Goal: Task Accomplishment & Management: Complete application form

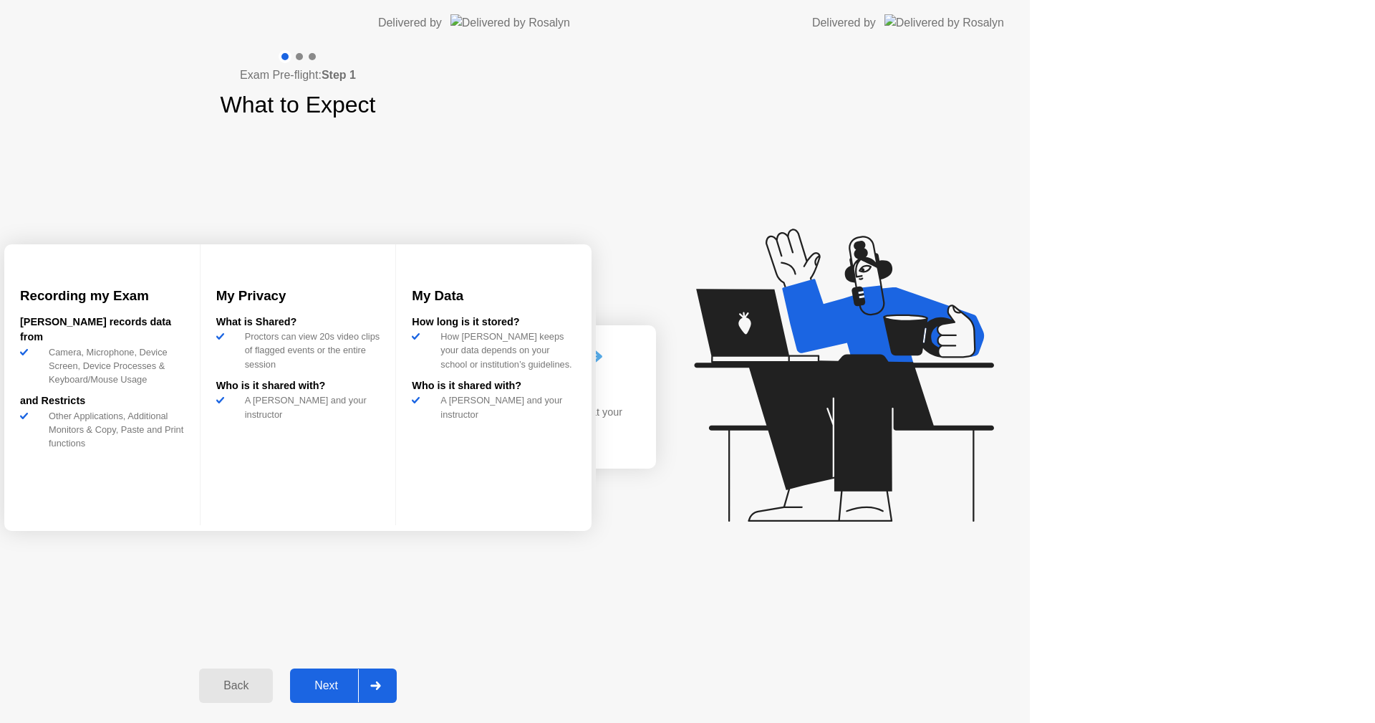
click at [397, 675] on button "Next" at bounding box center [343, 685] width 107 height 34
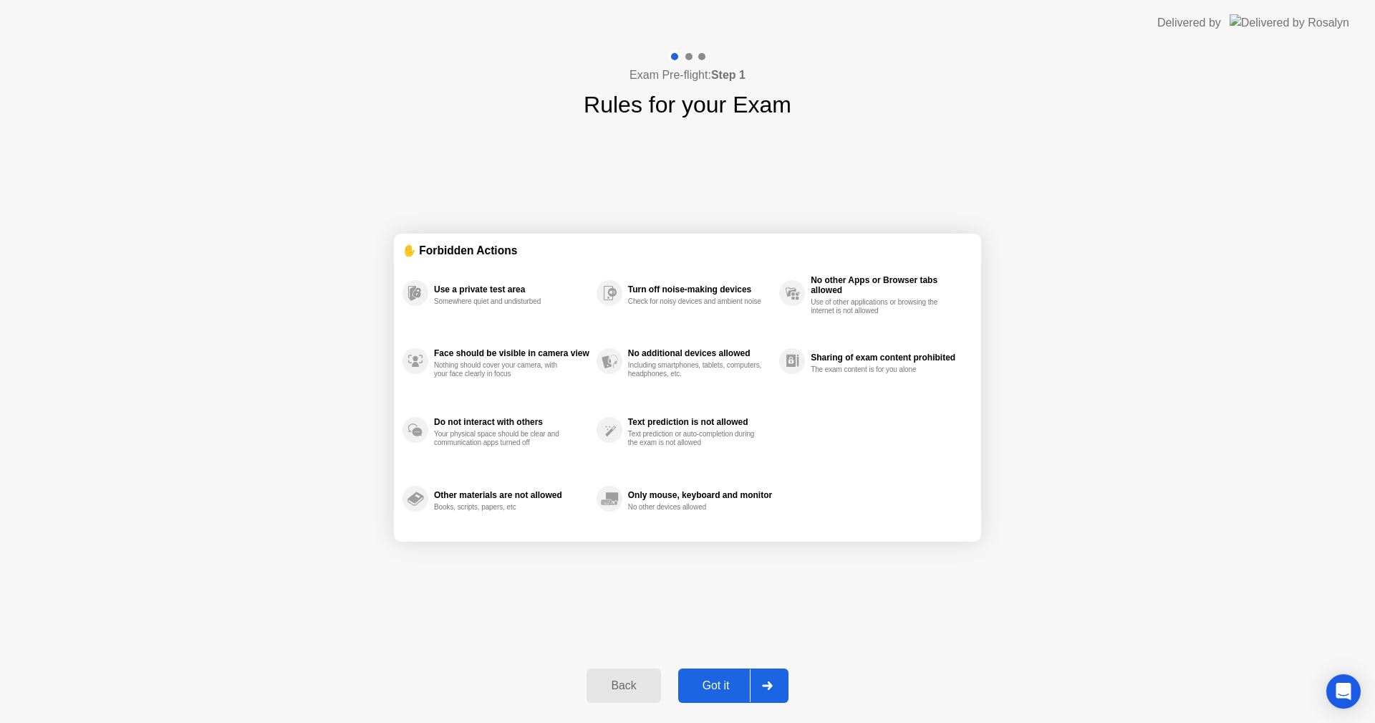
click at [723, 680] on div "Got it" at bounding box center [716, 685] width 67 height 13
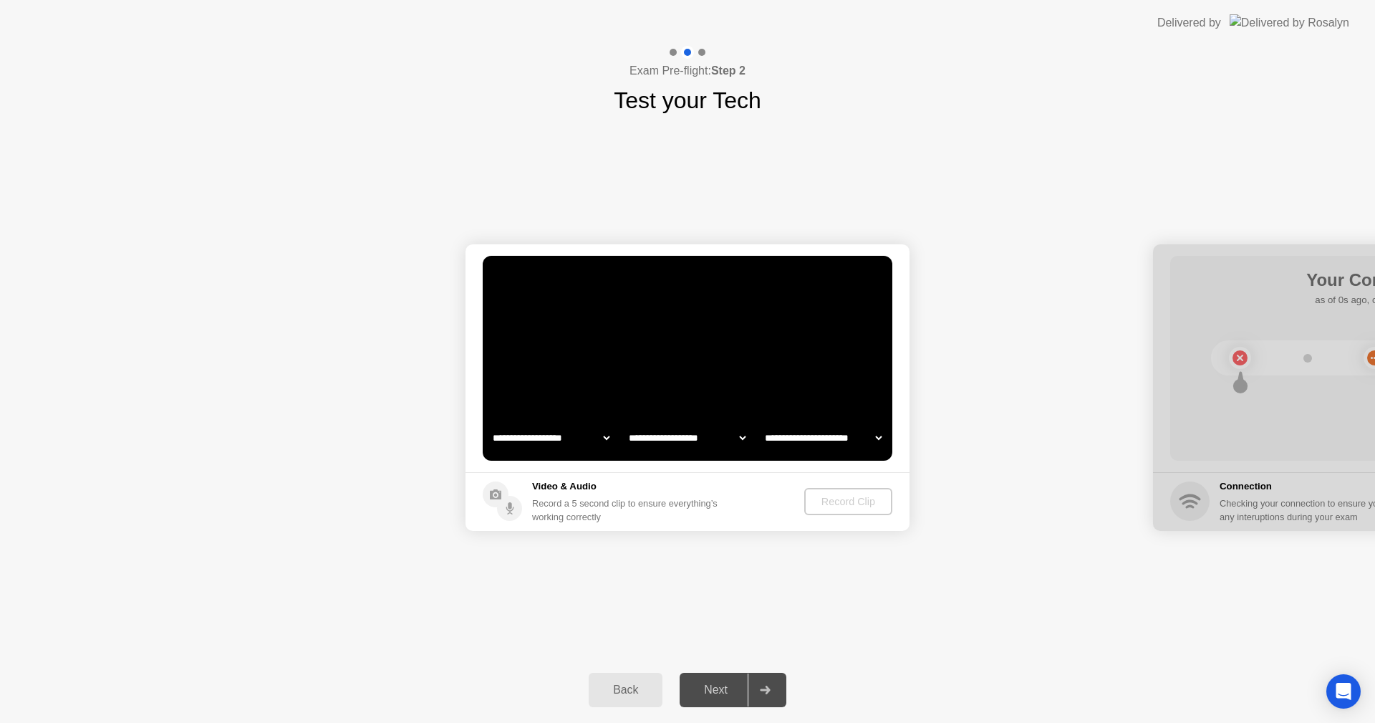
select select "**********"
select select "*******"
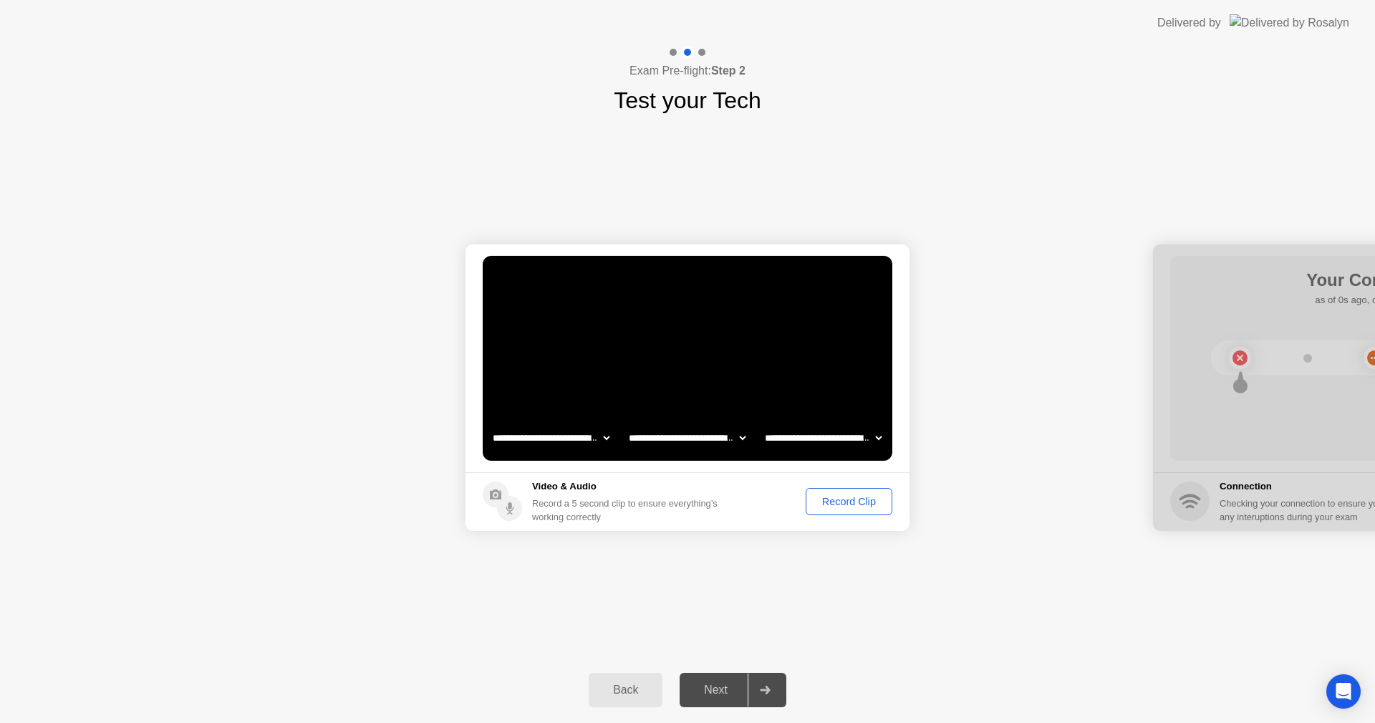
click at [842, 507] on div "Record Clip" at bounding box center [849, 501] width 77 height 11
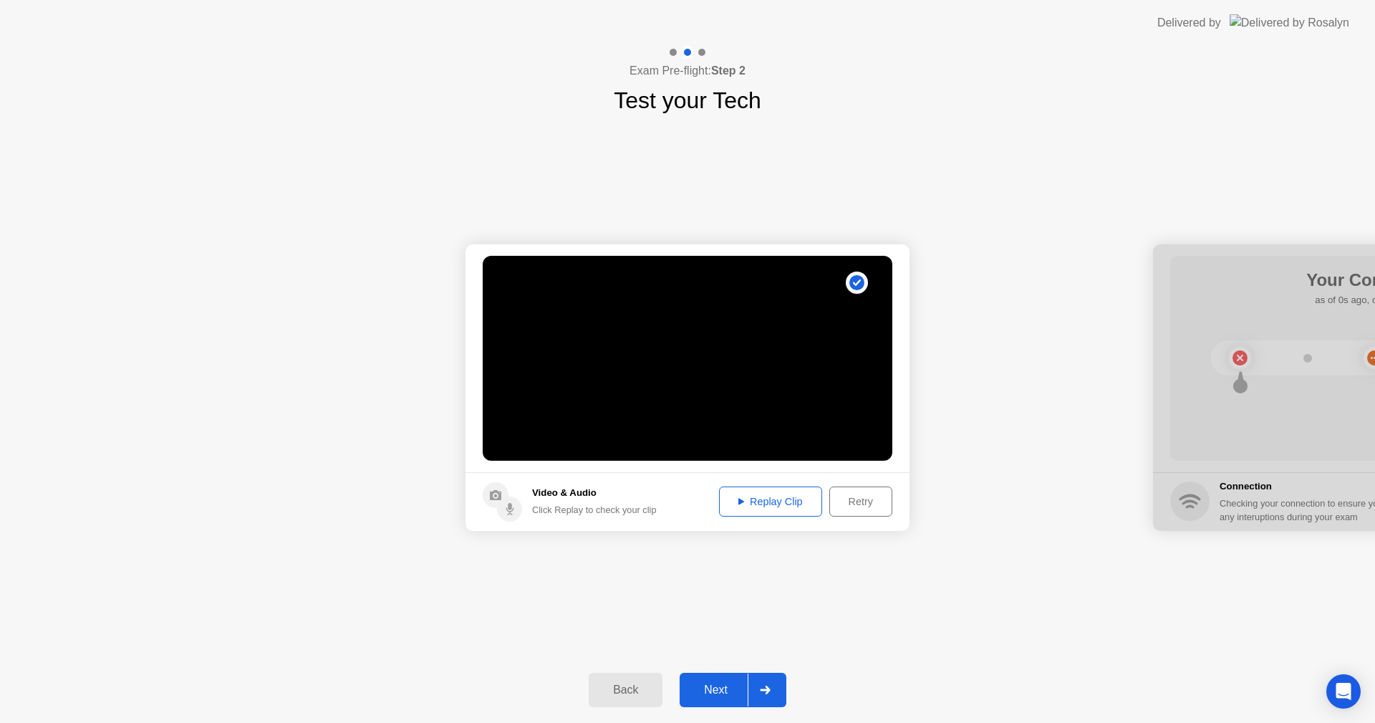
click at [804, 510] on button "Replay Clip" at bounding box center [770, 501] width 103 height 30
click at [758, 676] on div at bounding box center [765, 689] width 34 height 33
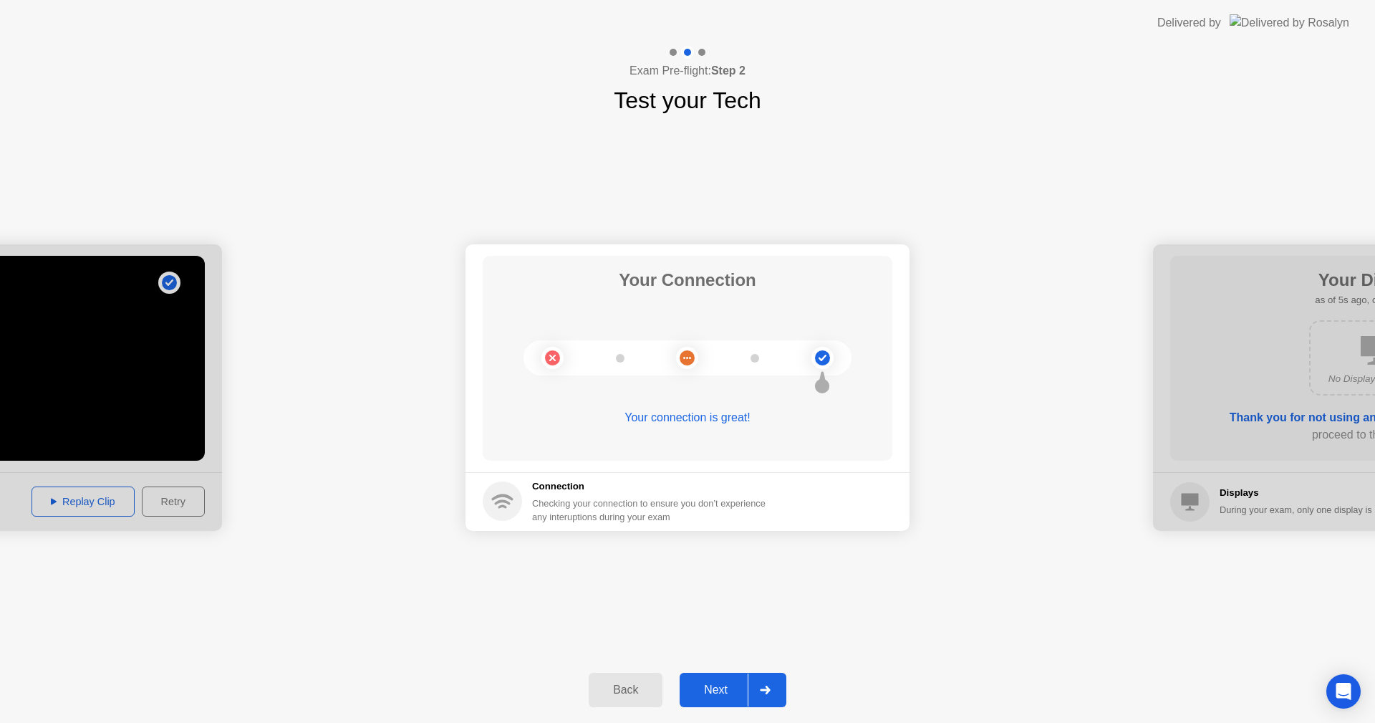
click at [734, 680] on button "Next" at bounding box center [733, 690] width 107 height 34
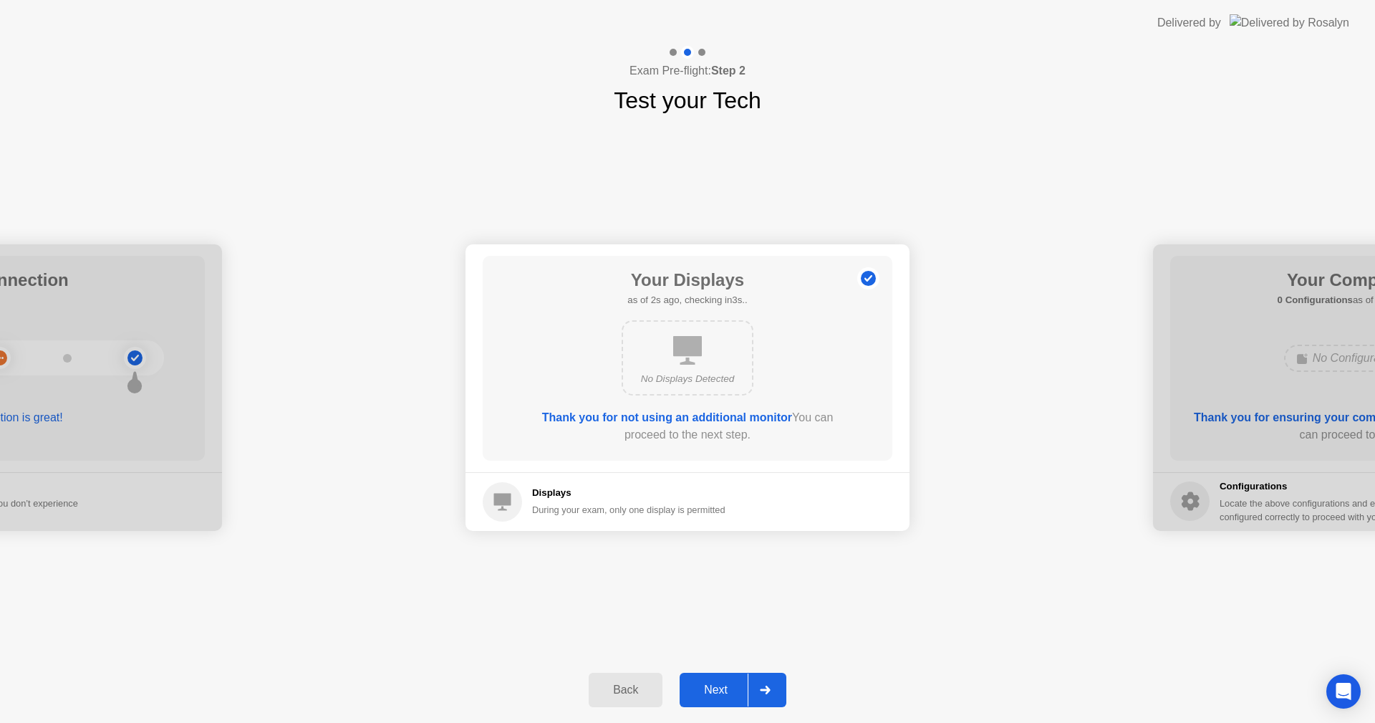
click at [724, 688] on div "Next" at bounding box center [716, 689] width 64 height 13
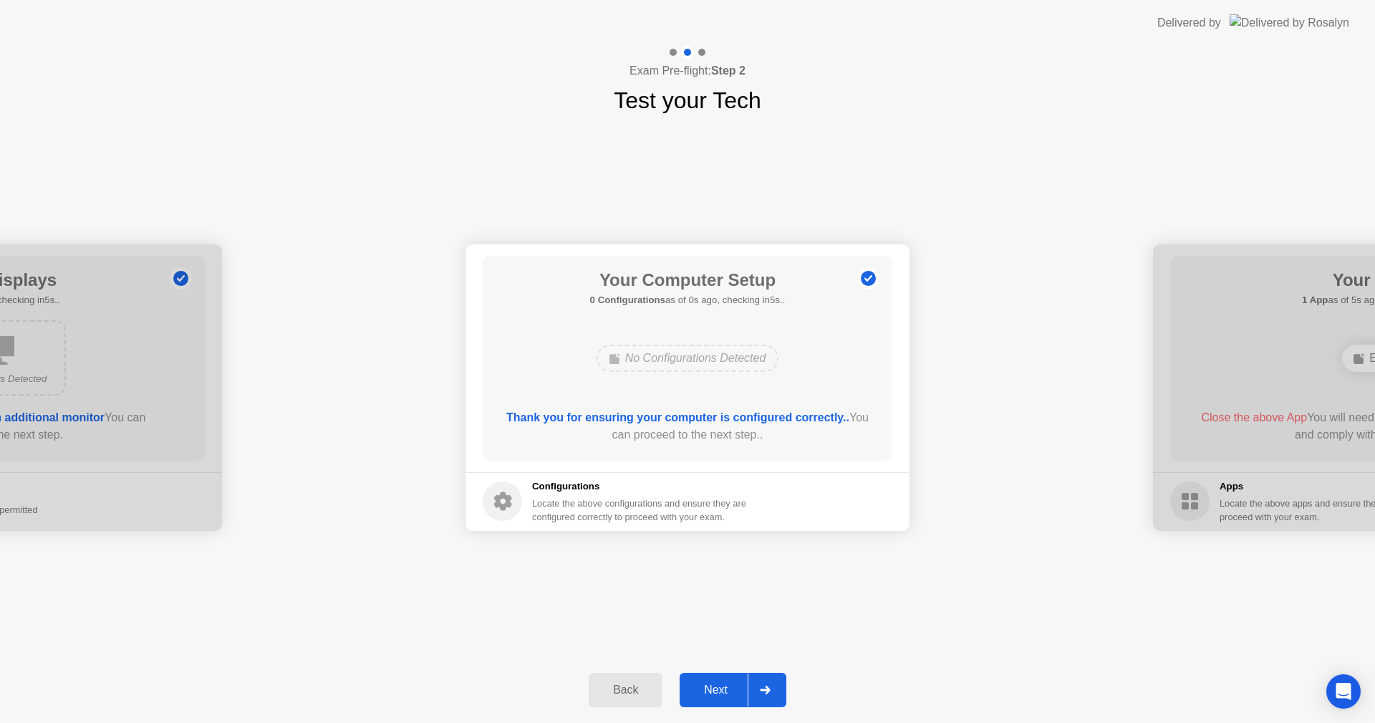
click at [724, 687] on div "Next" at bounding box center [716, 689] width 64 height 13
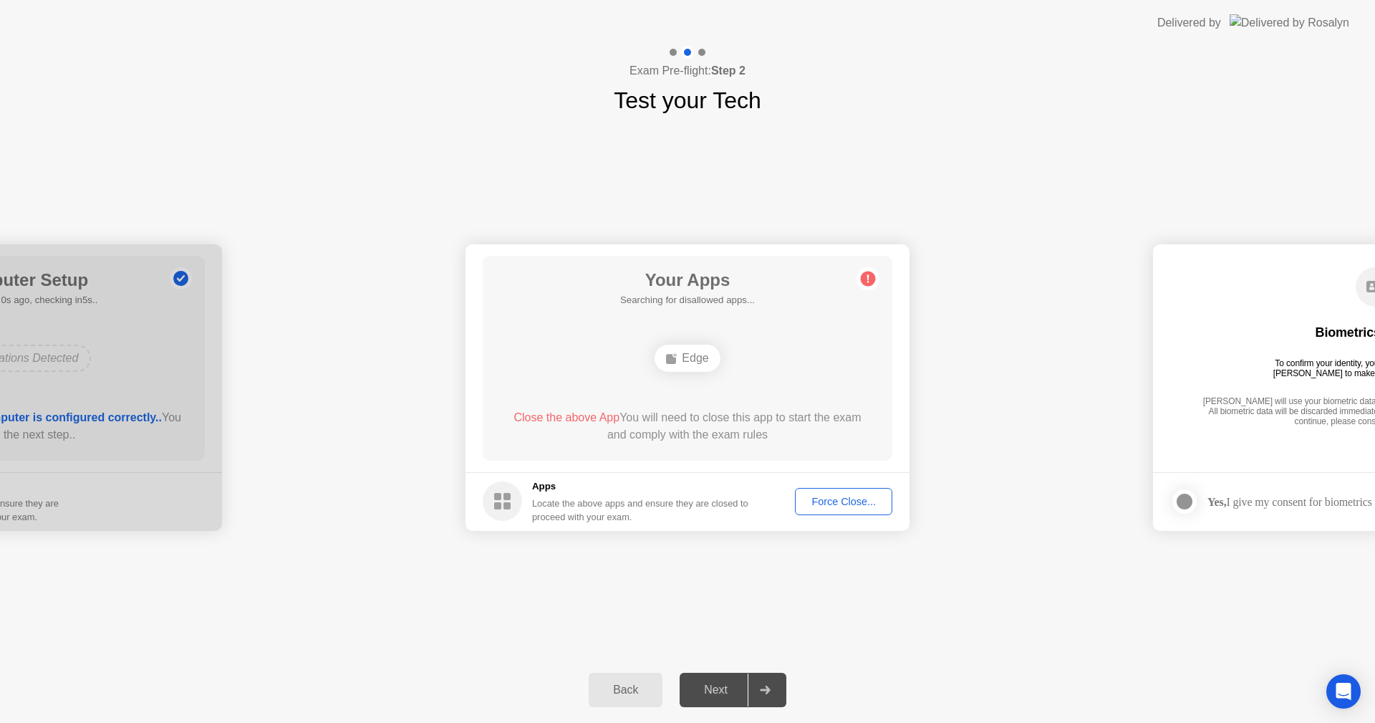
click at [724, 687] on div "Next" at bounding box center [716, 689] width 64 height 13
click at [836, 507] on div "Force Close..." at bounding box center [843, 501] width 87 height 11
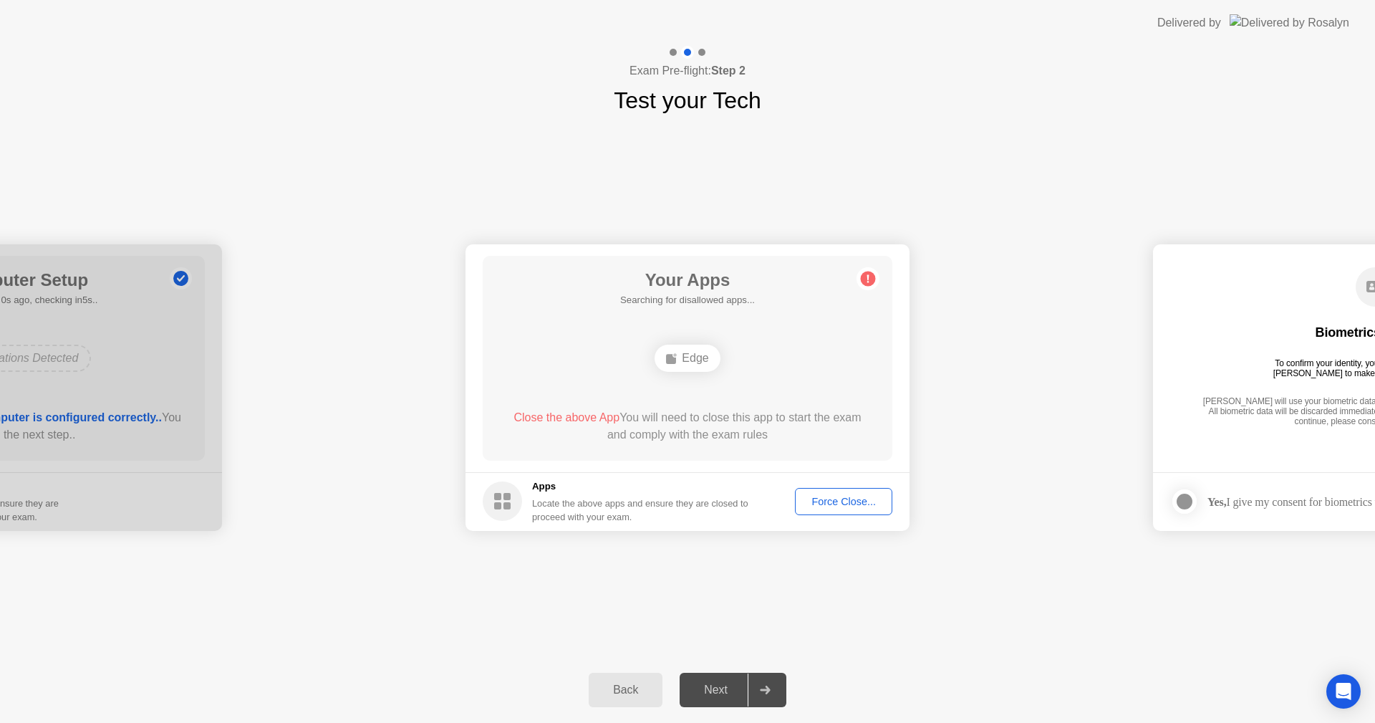
click at [697, 350] on div "Edge" at bounding box center [687, 357] width 65 height 27
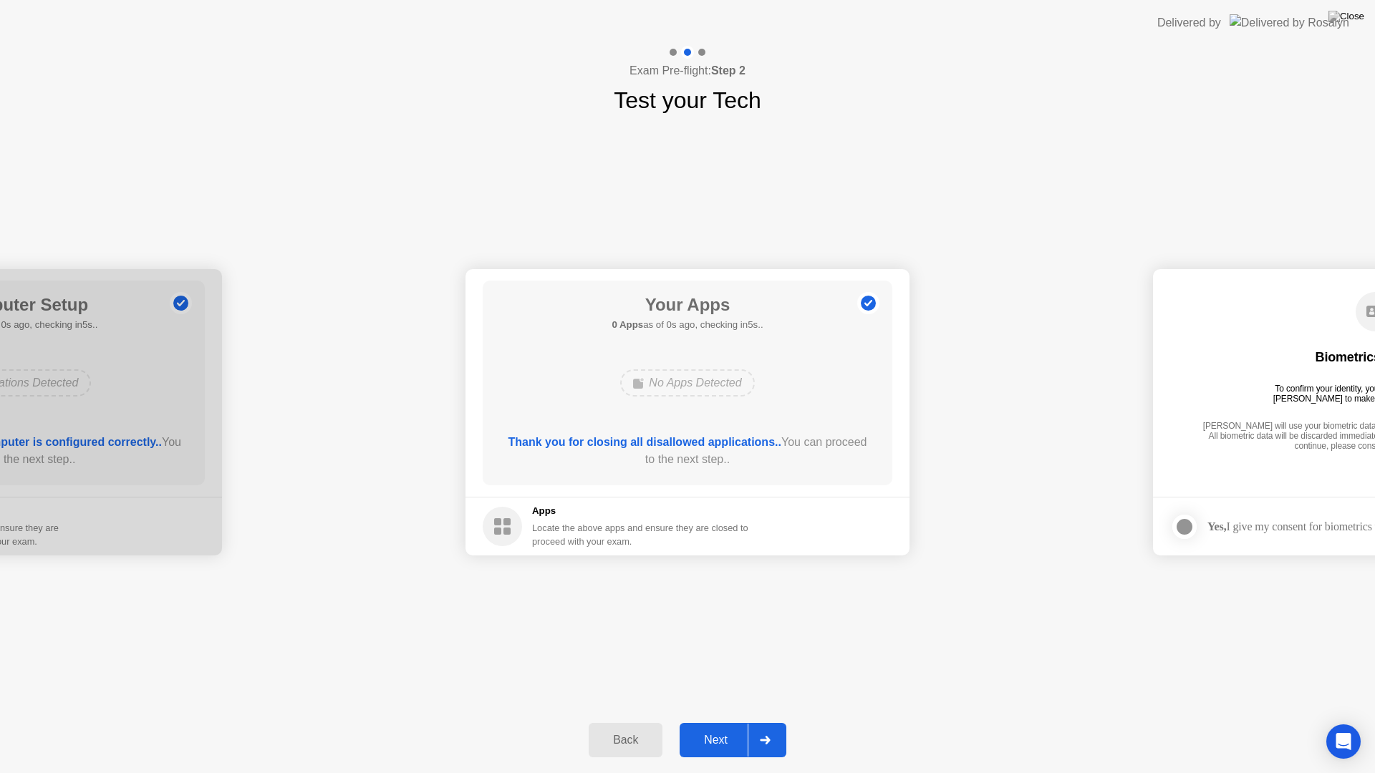
click at [731, 722] on div "Next" at bounding box center [716, 740] width 64 height 13
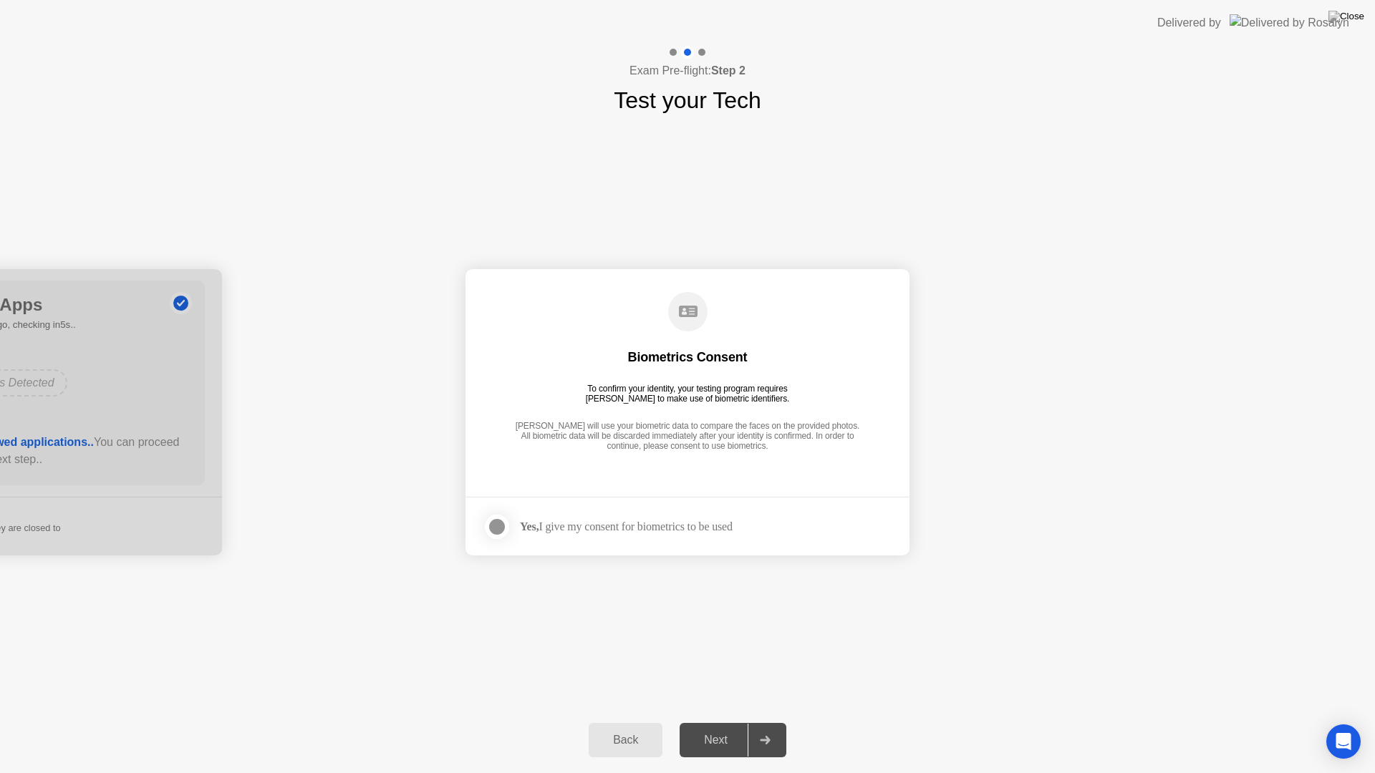
click at [635, 541] on div "Yes, I give my consent for biometrics to be used" at bounding box center [608, 527] width 250 height 29
click at [645, 531] on div "Yes, I give my consent for biometrics to be used" at bounding box center [626, 527] width 213 height 14
click at [491, 531] on div at bounding box center [496, 527] width 17 height 17
click at [741, 722] on div "Next" at bounding box center [716, 740] width 64 height 13
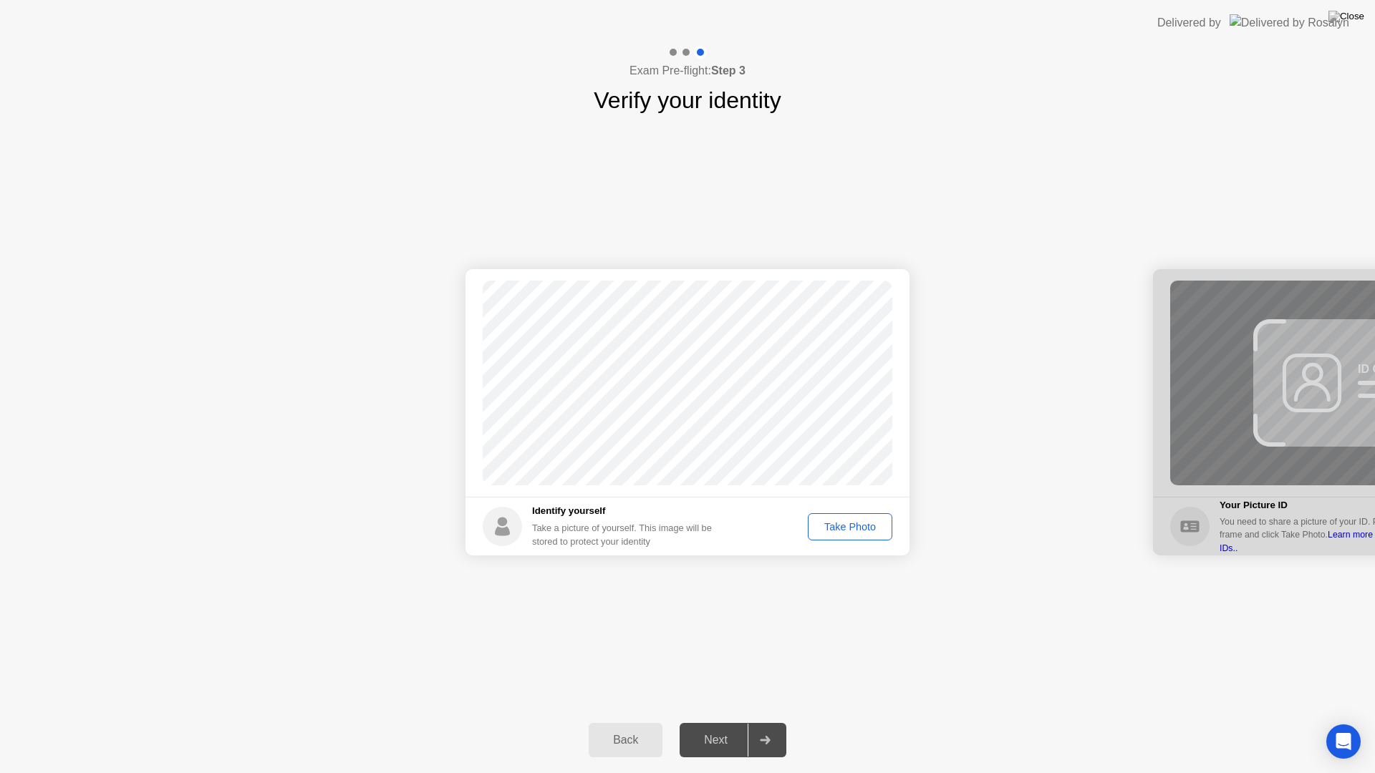
click at [862, 527] on div "Take Photo" at bounding box center [850, 526] width 74 height 11
click at [724, 722] on div "Next" at bounding box center [716, 740] width 64 height 13
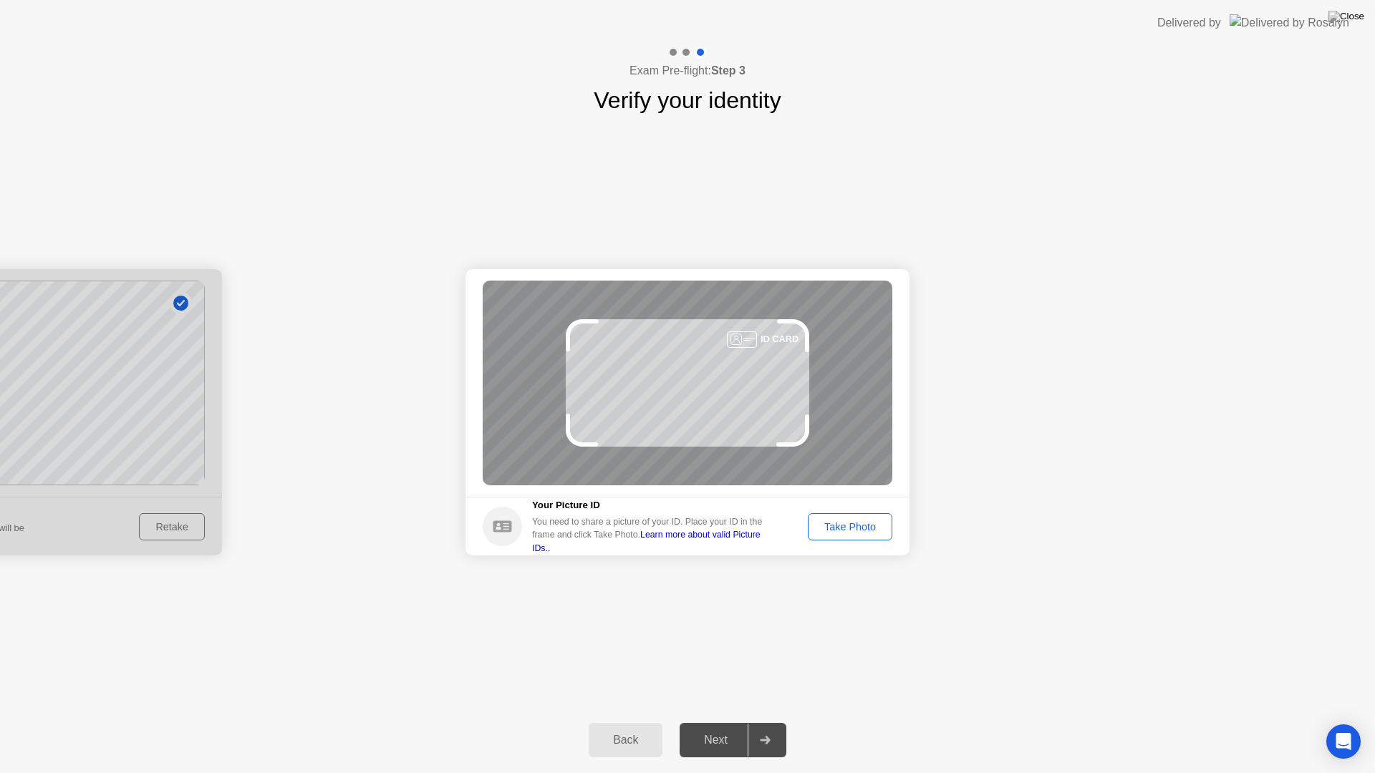
drag, startPoint x: 842, startPoint y: 520, endPoint x: 834, endPoint y: 524, distance: 8.4
click at [840, 522] on div "Take Photo" at bounding box center [850, 526] width 74 height 11
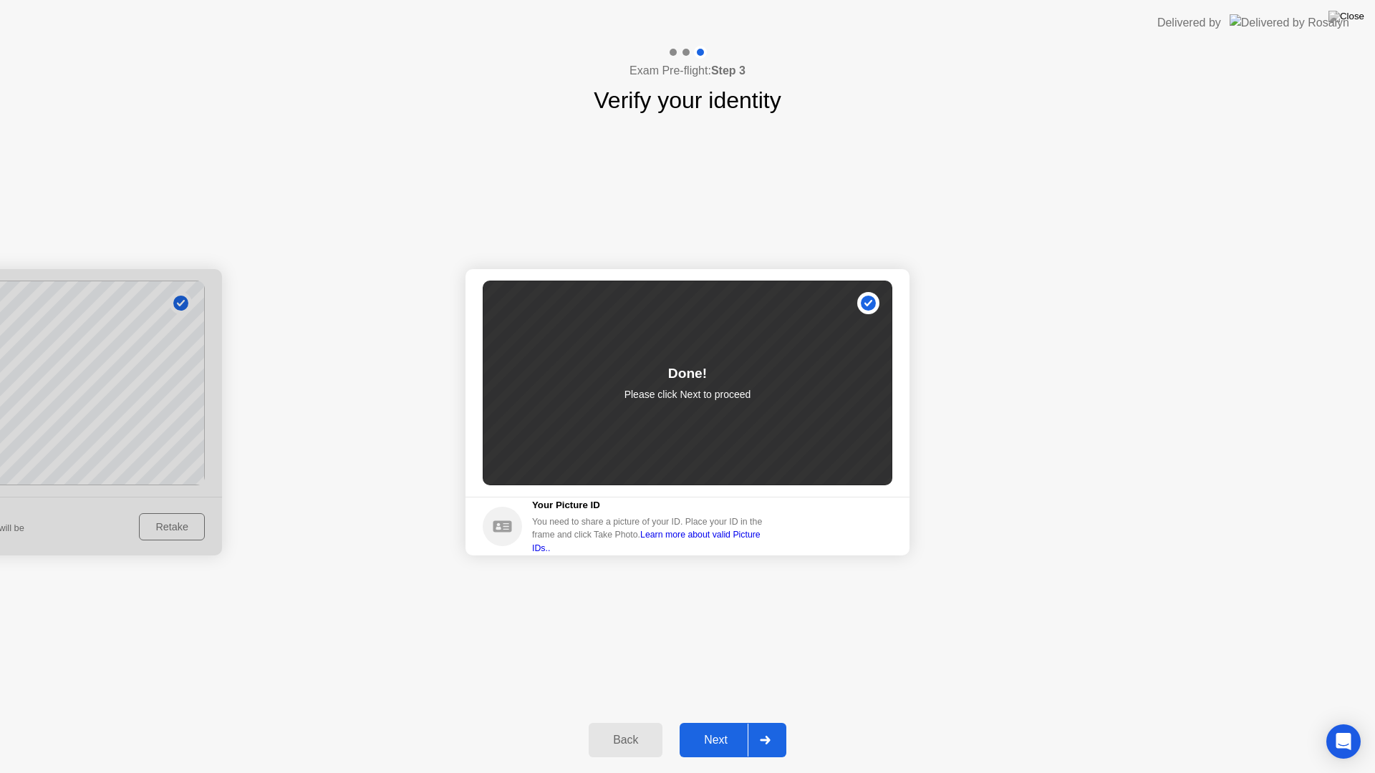
click at [725, 722] on div "Next" at bounding box center [716, 740] width 64 height 13
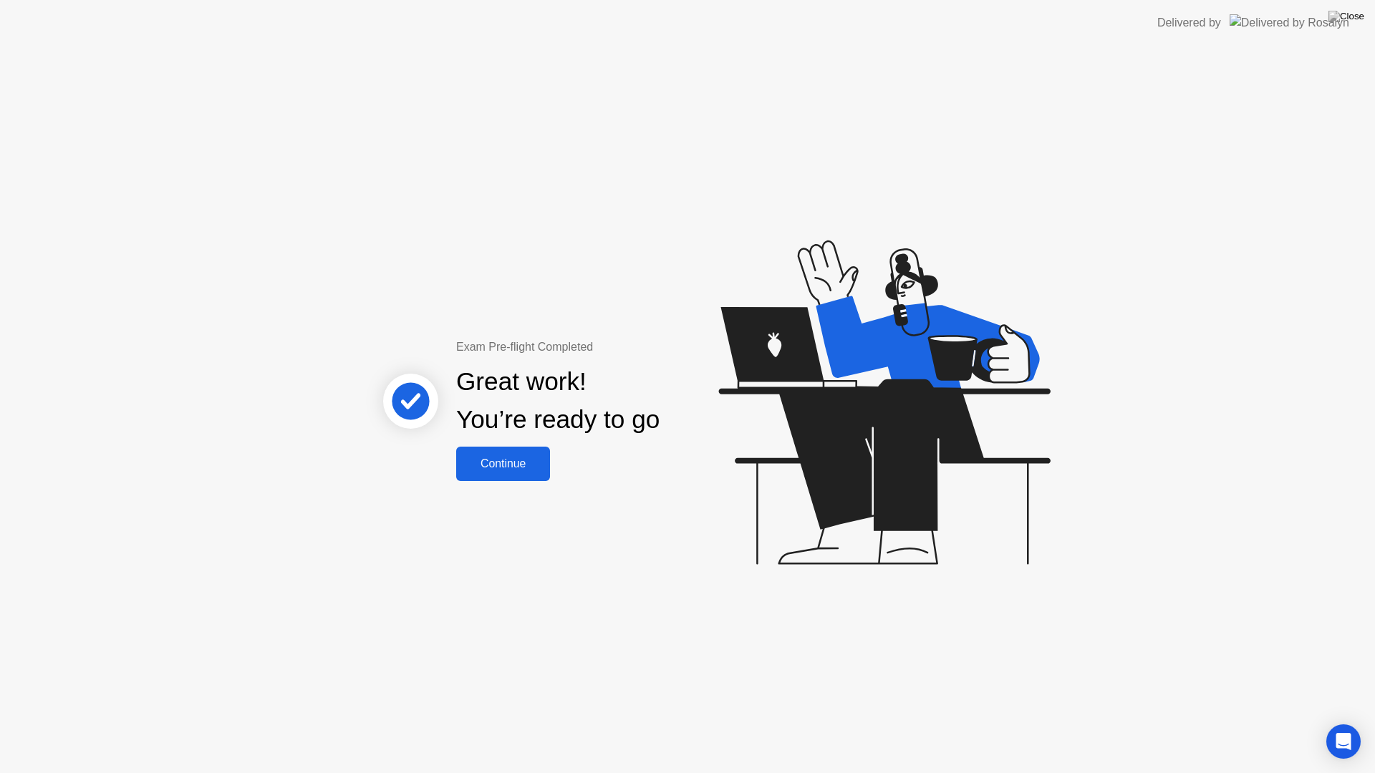
click at [532, 459] on div "Continue" at bounding box center [503, 464] width 85 height 13
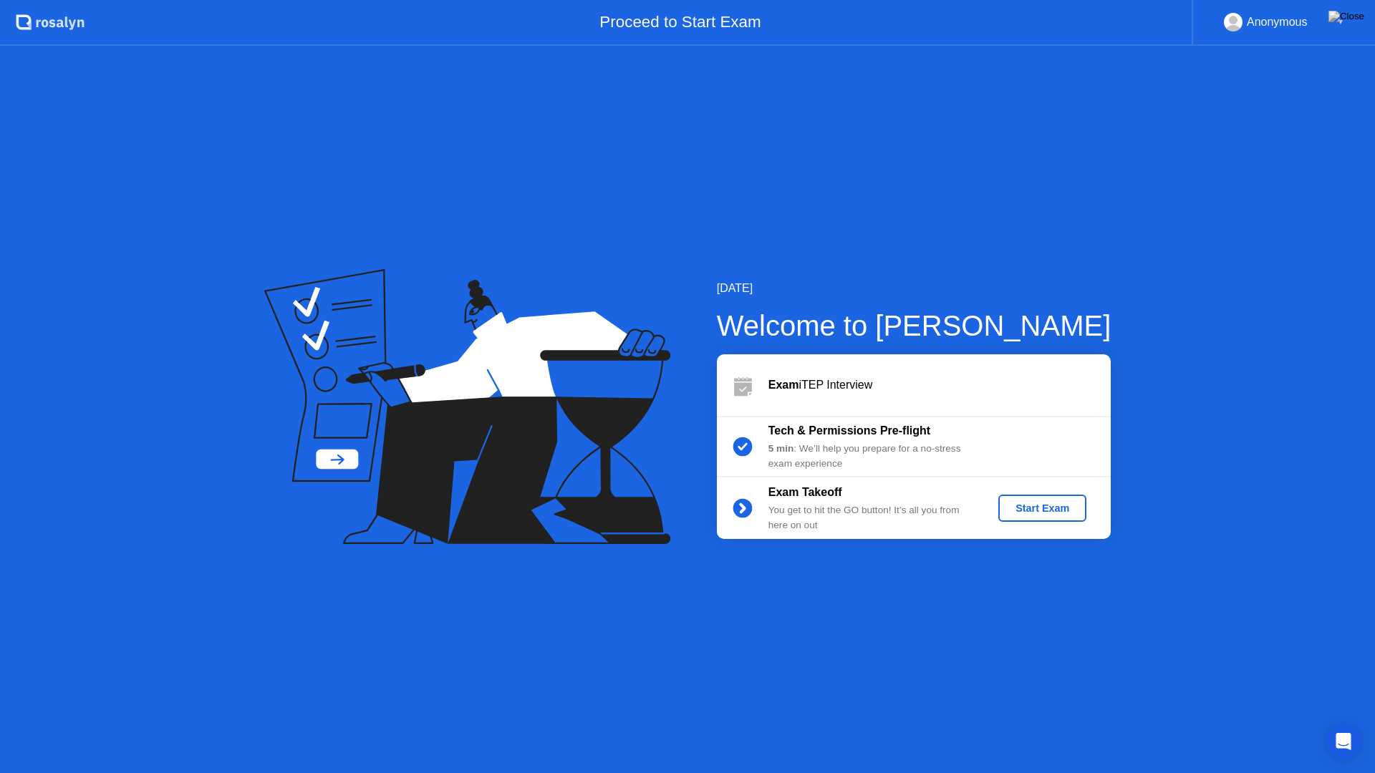
click at [1066, 506] on div "Start Exam" at bounding box center [1042, 508] width 77 height 11
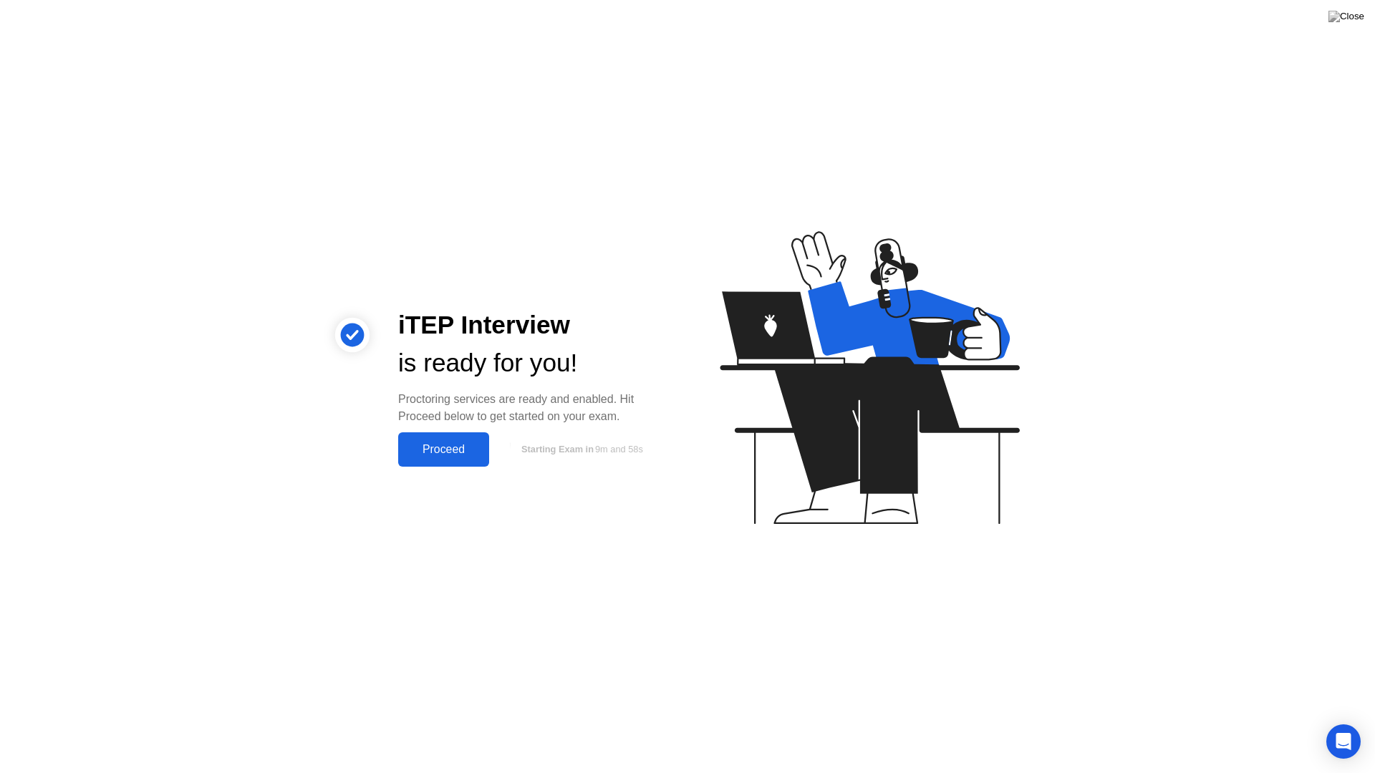
click at [449, 455] on div "Proceed" at bounding box center [443, 449] width 82 height 13
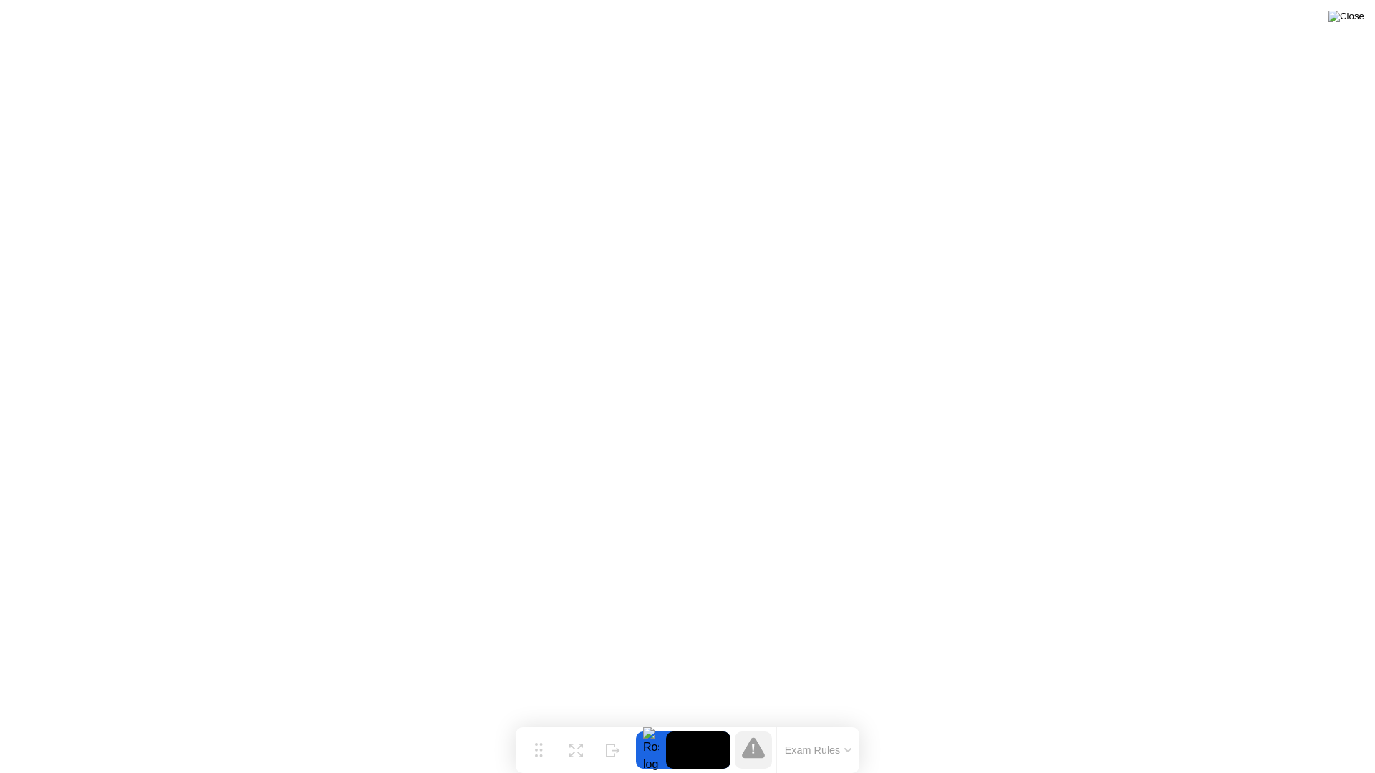
click at [1358, 20] on img at bounding box center [1347, 16] width 36 height 11
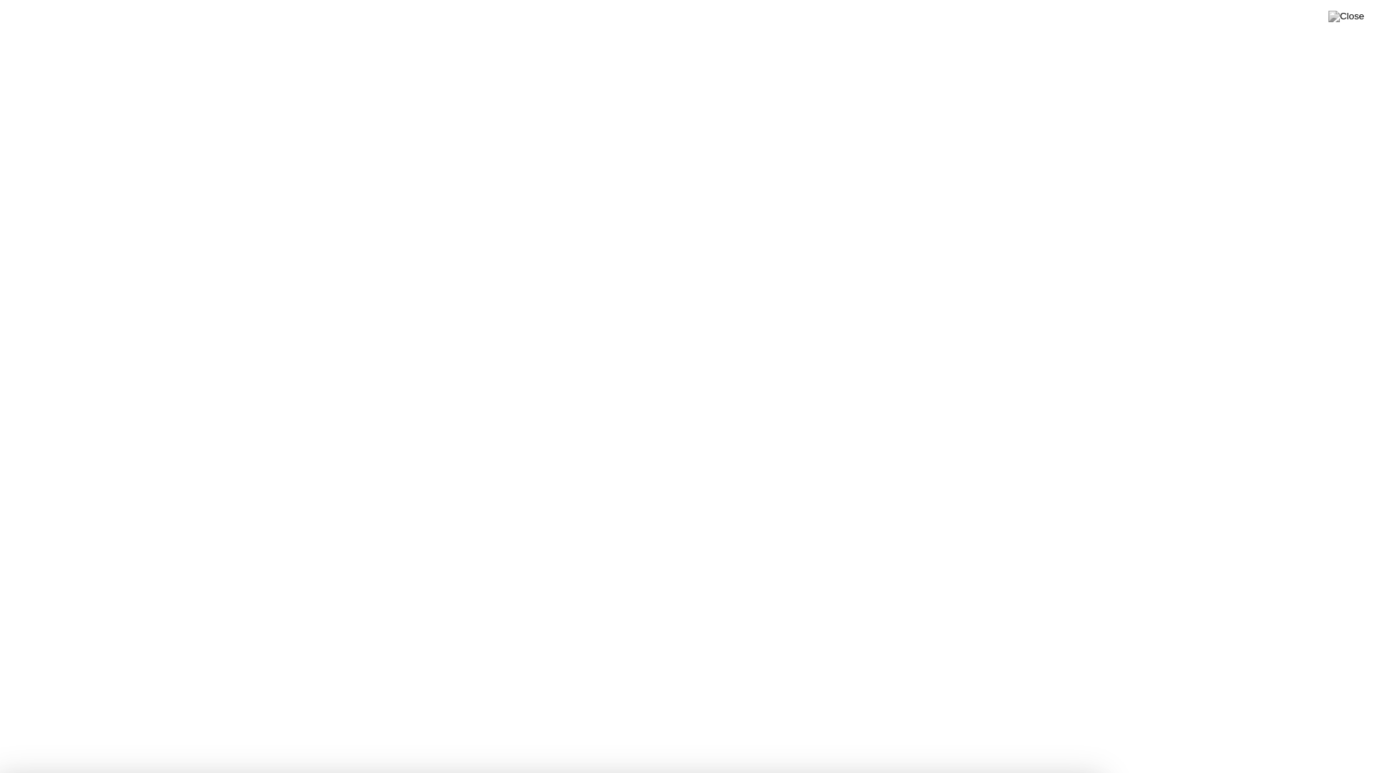
click at [1357, 11] on img at bounding box center [1347, 16] width 36 height 11
